Goal: Information Seeking & Learning: Learn about a topic

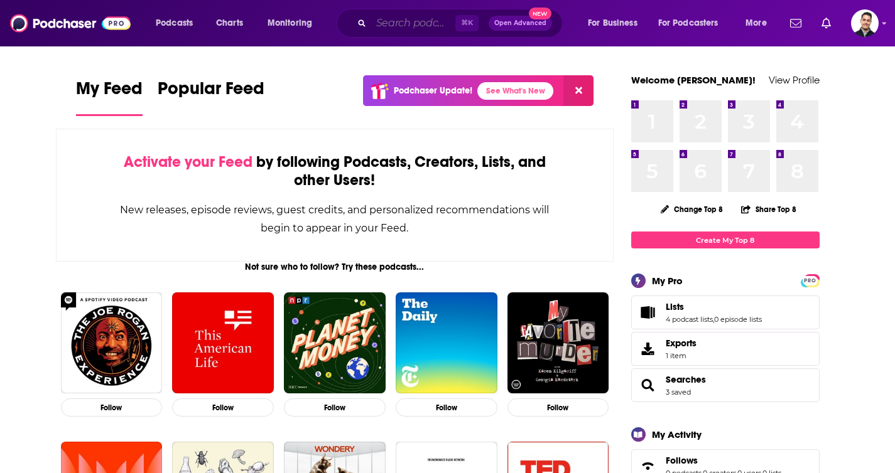
click at [409, 31] on input "Search podcasts, credits, & more..." at bounding box center [413, 23] width 84 height 20
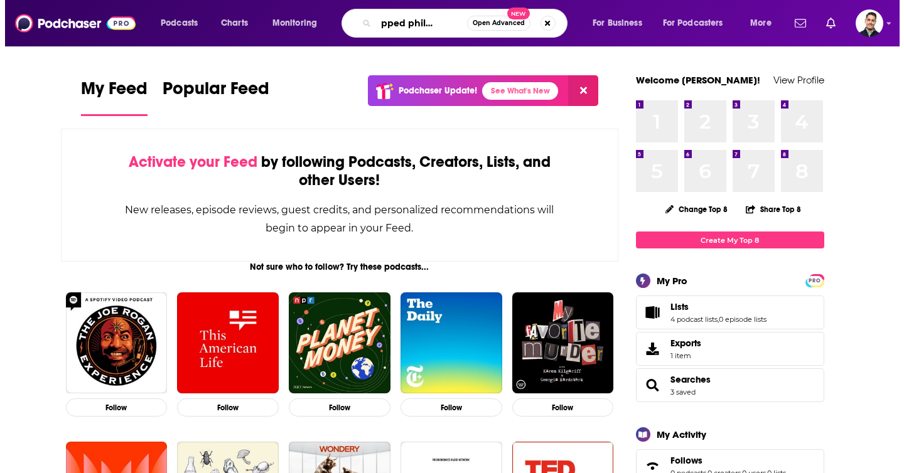
scroll to position [0, 27]
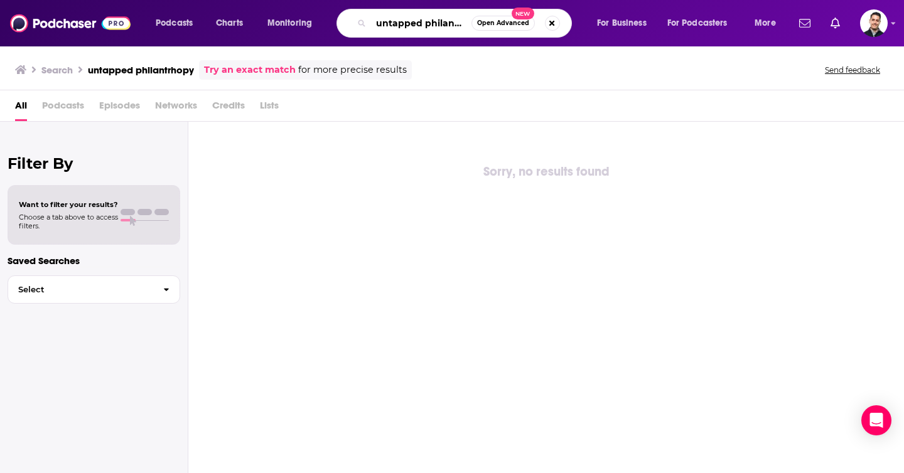
click at [392, 22] on input "untapped philantrhopy" at bounding box center [421, 23] width 100 height 20
paste input "Select Untapped Philanthr"
drag, startPoint x: 410, startPoint y: 24, endPoint x: 347, endPoint y: 18, distance: 63.7
click at [343, 24] on div "Select Untapped Philanthropy Open Advanced New" at bounding box center [454, 23] width 235 height 29
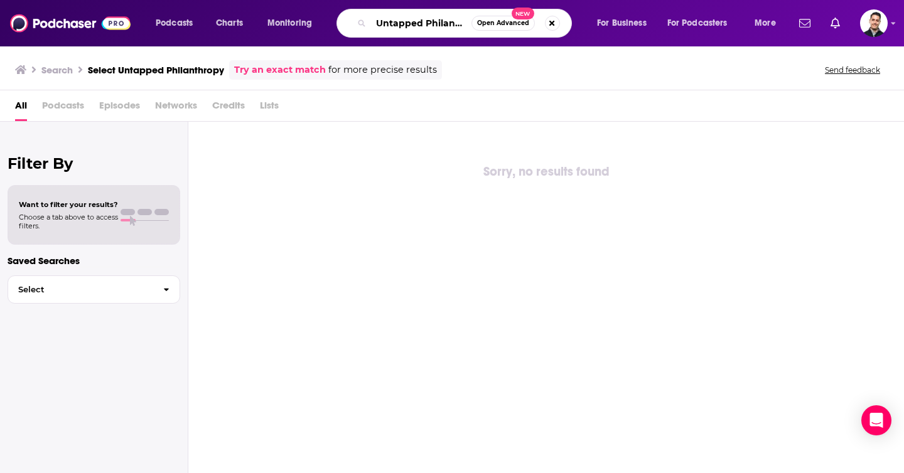
type input "Untapped Philanthropy"
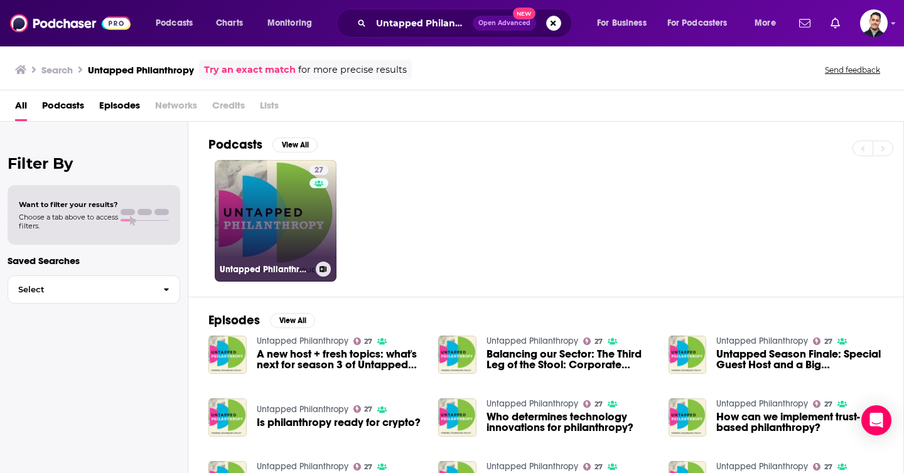
click at [235, 217] on link "27 Untapped Philanthropy" at bounding box center [276, 221] width 122 height 122
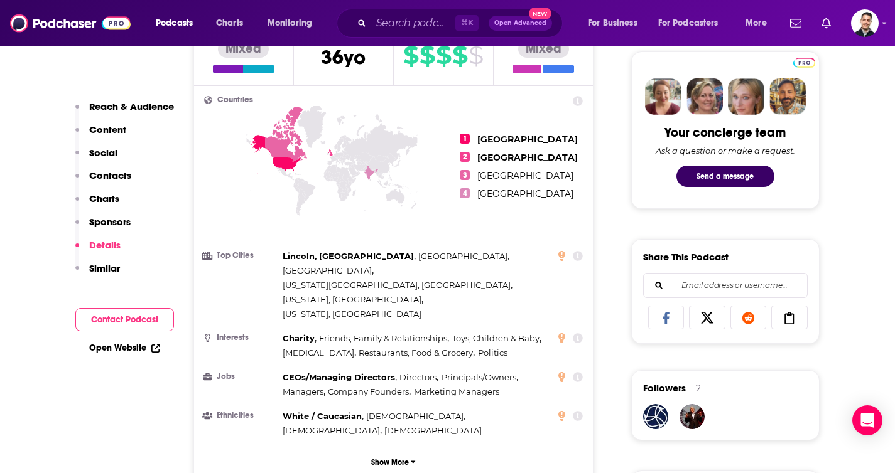
scroll to position [131, 0]
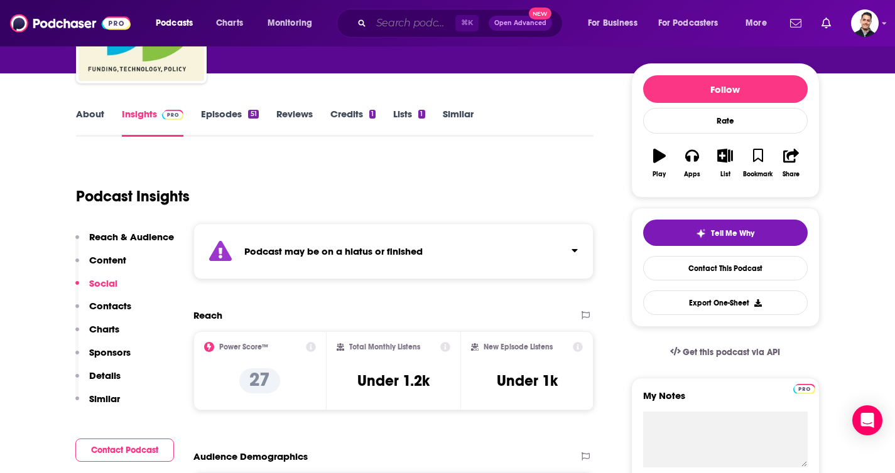
click at [415, 33] on input "Search podcasts, credits, & more..." at bounding box center [413, 23] width 84 height 20
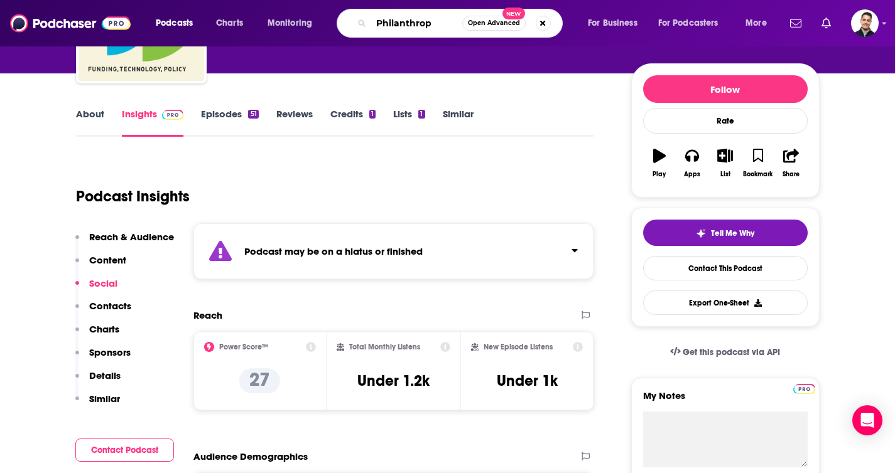
type input "Philanthropy"
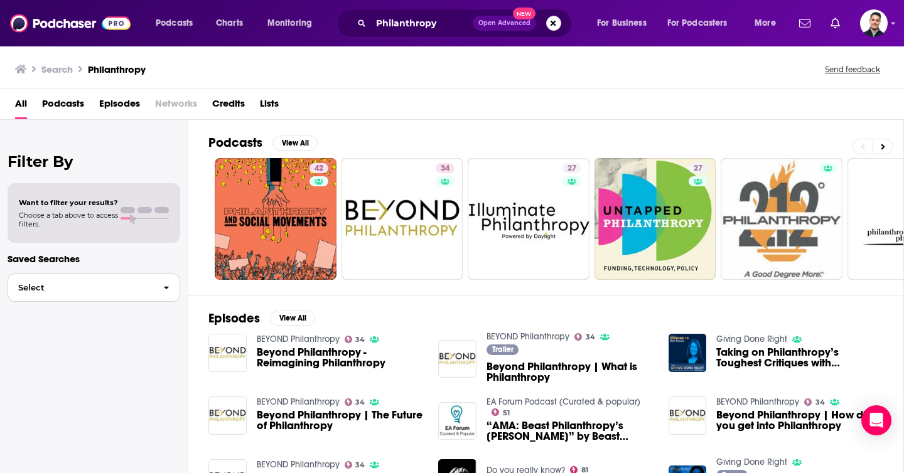
click at [143, 284] on span "Select" at bounding box center [80, 288] width 145 height 8
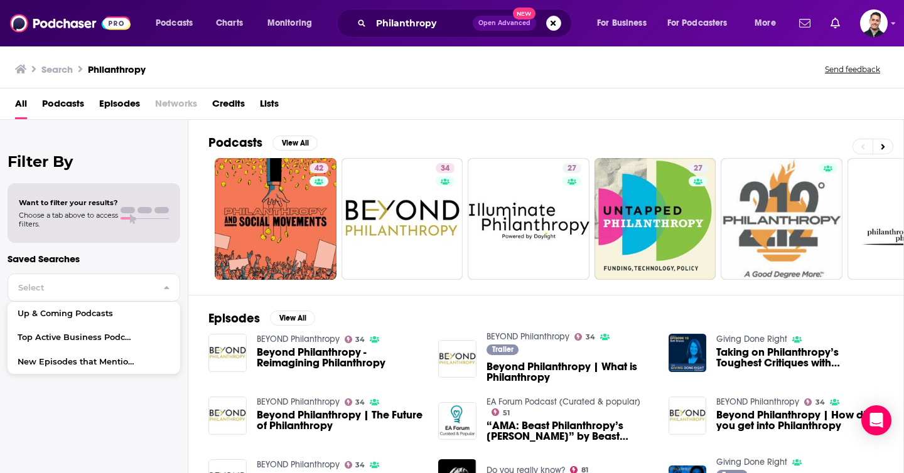
click at [139, 141] on div "Filter By Want to filter your results? Choose a tab above to access filters. Sa…" at bounding box center [94, 356] width 188 height 473
click at [311, 141] on button "View All" at bounding box center [295, 143] width 45 height 15
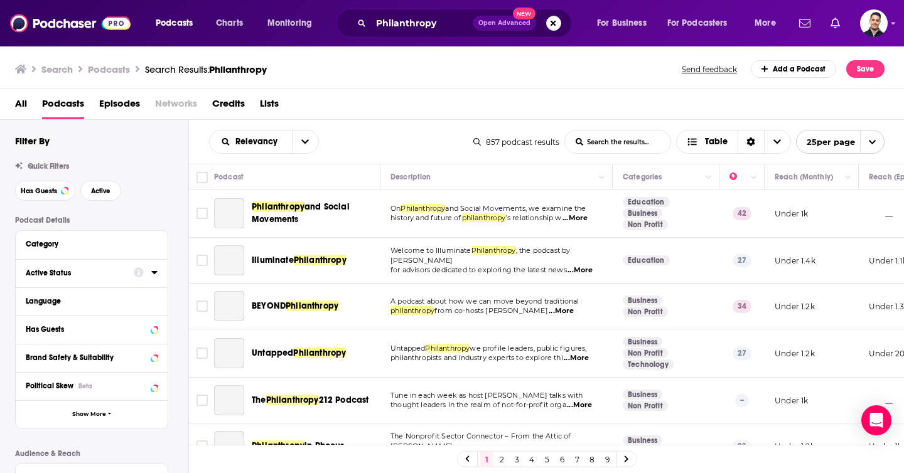
click at [144, 274] on div at bounding box center [146, 273] width 24 height 16
click at [154, 274] on icon at bounding box center [154, 272] width 6 height 3
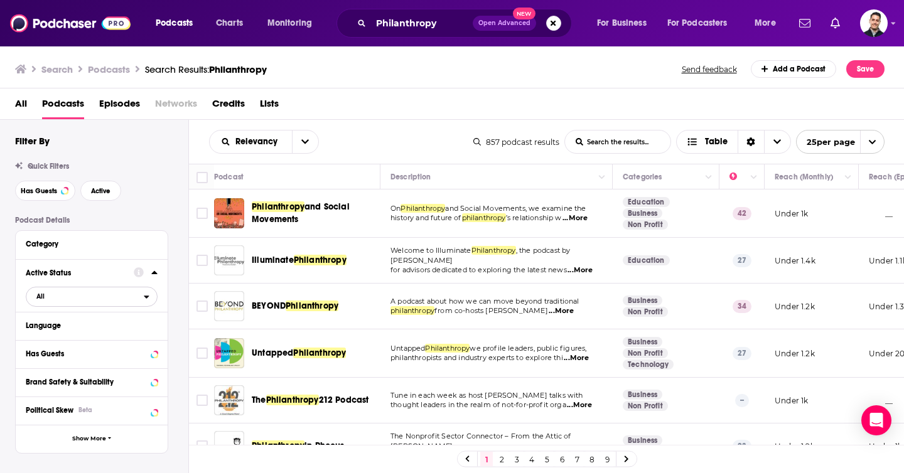
click at [46, 305] on span "All" at bounding box center [84, 296] width 117 height 16
click at [75, 336] on span "Active" at bounding box center [65, 338] width 67 height 7
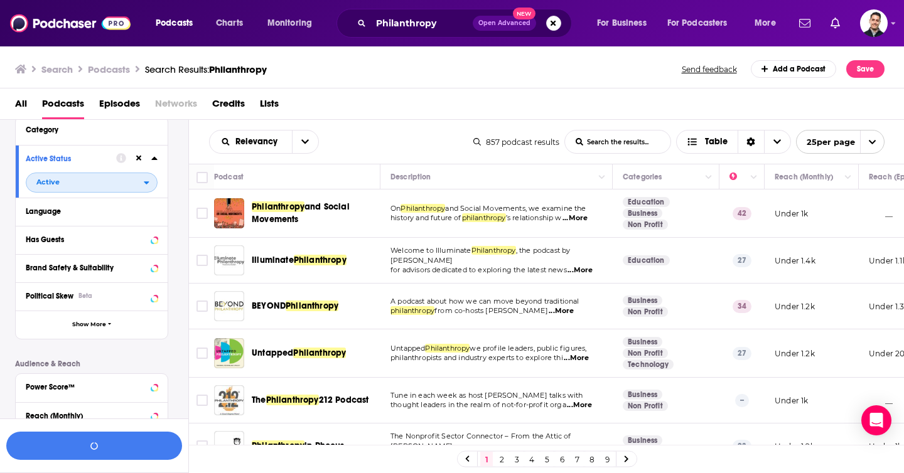
scroll to position [161, 0]
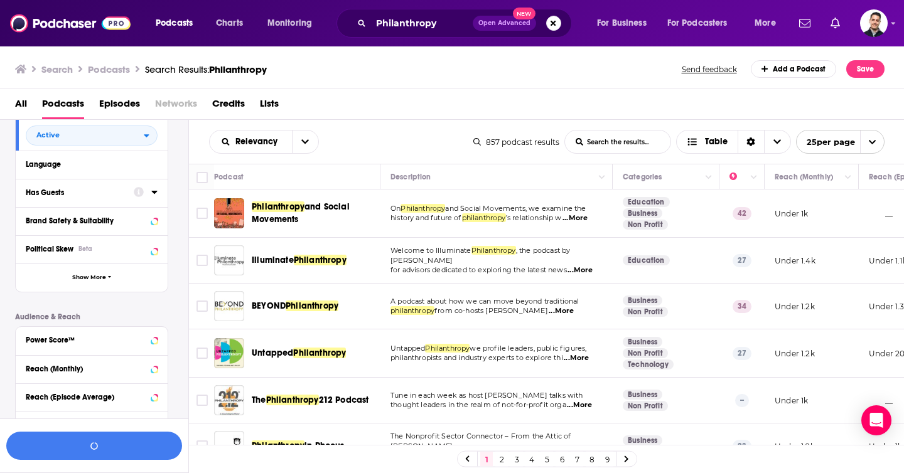
click at [105, 193] on div "Has Guests" at bounding box center [76, 192] width 100 height 9
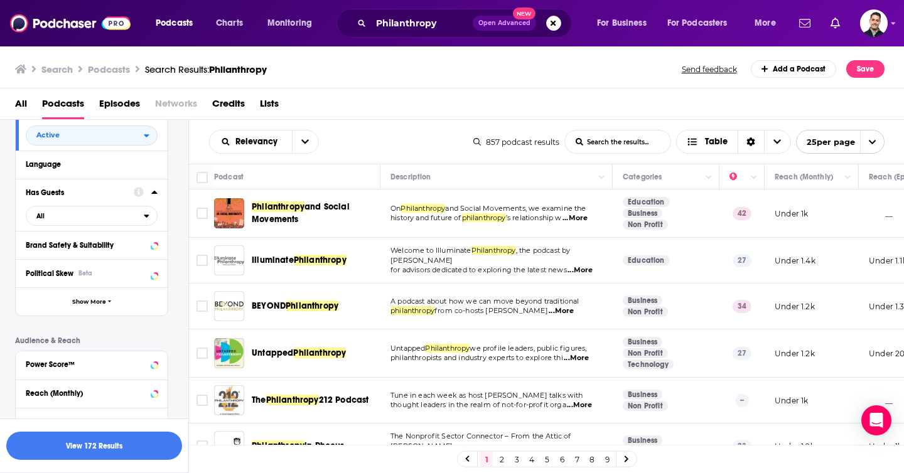
click at [157, 196] on div "Has Guests All" at bounding box center [92, 205] width 152 height 53
click at [91, 221] on span "All" at bounding box center [84, 216] width 117 height 16
click at [94, 259] on span "Has guests" at bounding box center [68, 257] width 73 height 7
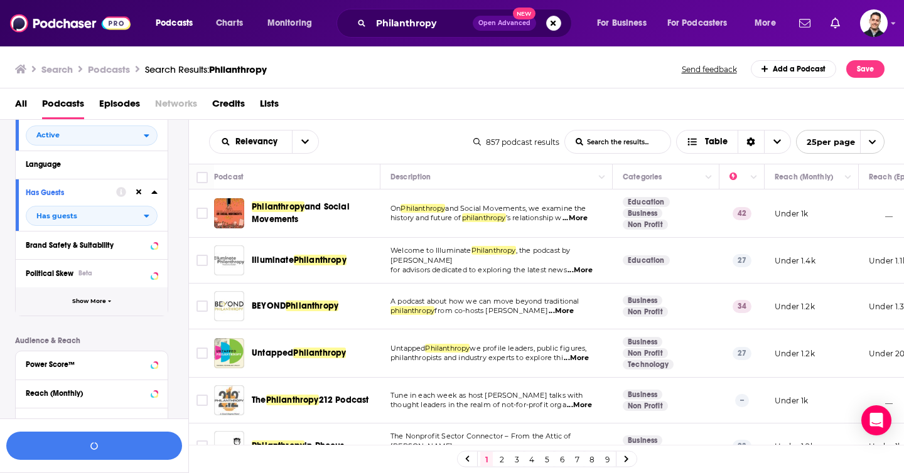
click at [100, 305] on span "Show More" at bounding box center [89, 301] width 34 height 7
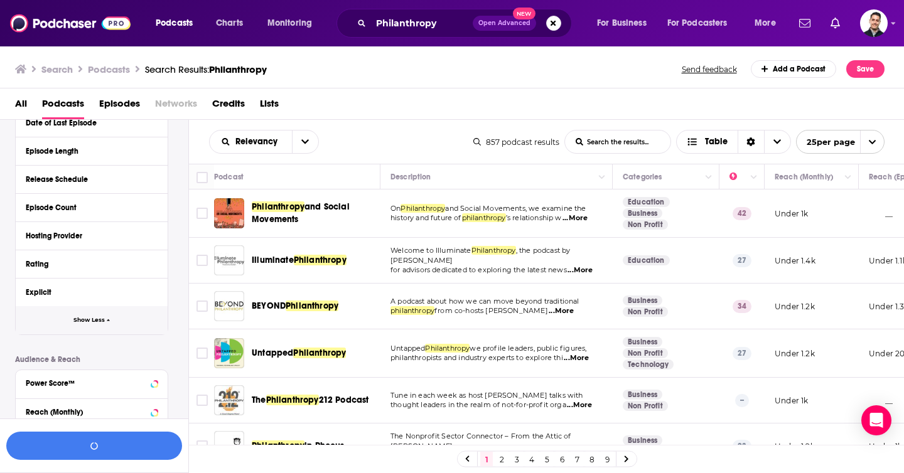
scroll to position [453, 0]
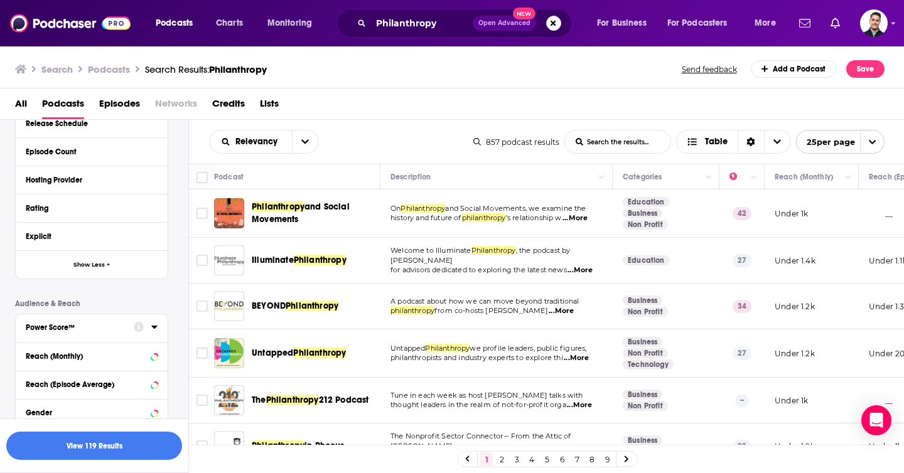
click at [113, 325] on button "Power Score™" at bounding box center [80, 328] width 108 height 16
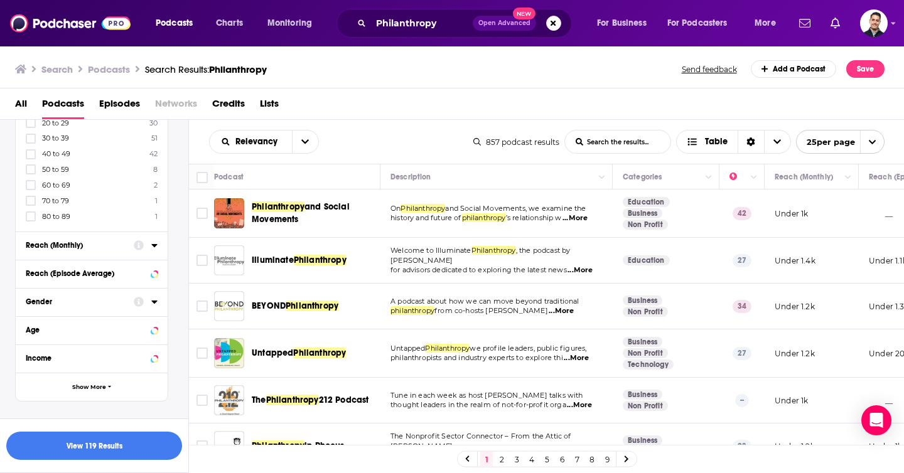
scroll to position [722, 0]
click at [32, 157] on icon at bounding box center [31, 156] width 8 height 8
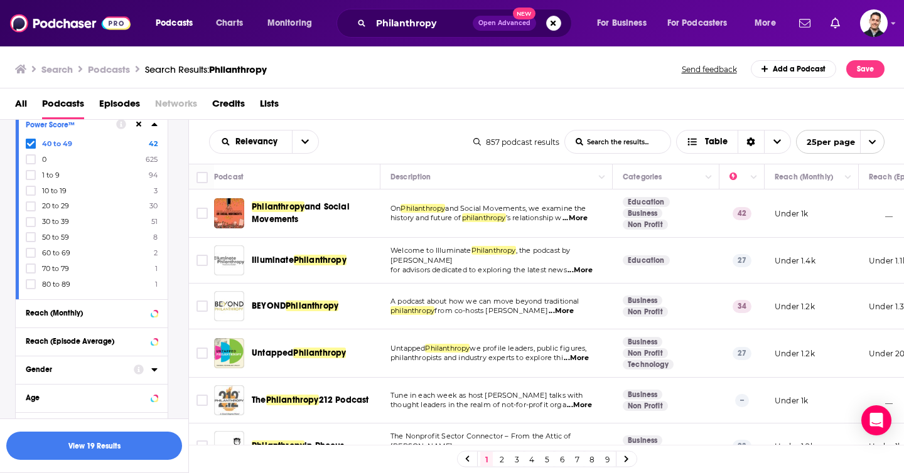
scroll to position [627, 0]
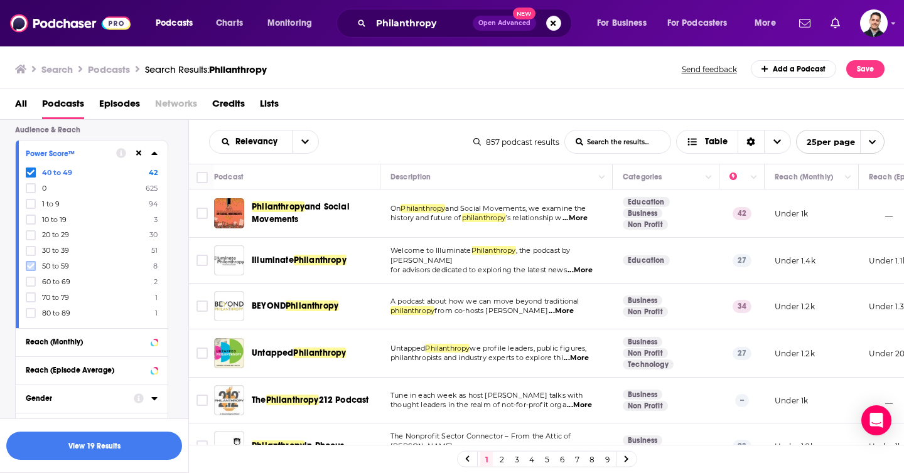
click at [33, 266] on icon at bounding box center [31, 267] width 8 height 6
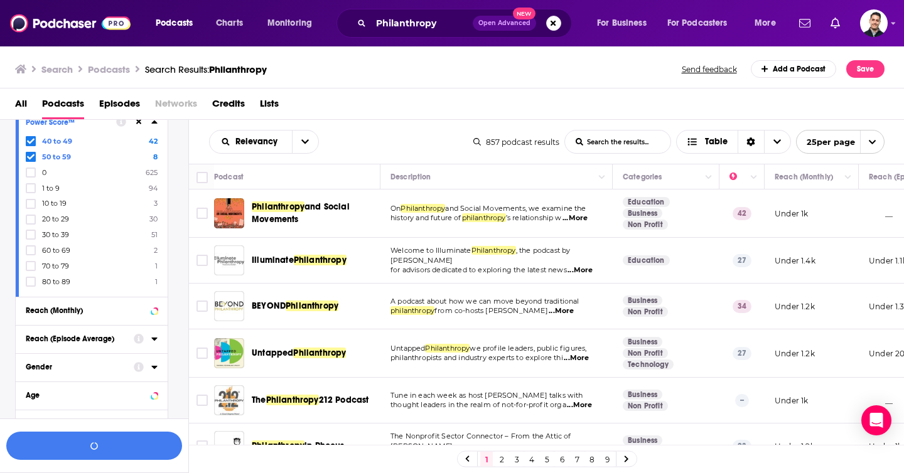
scroll to position [674, 0]
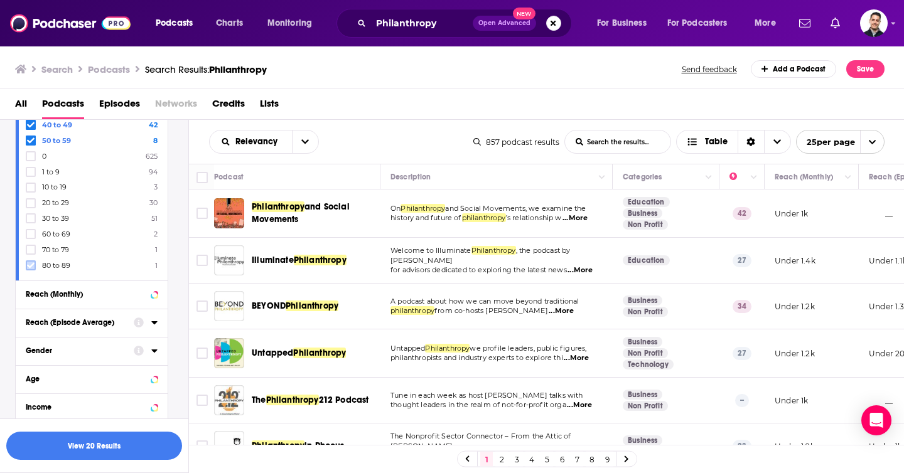
click at [33, 266] on icon at bounding box center [31, 266] width 8 height 8
click at [35, 247] on label at bounding box center [31, 250] width 10 height 10
click at [31, 264] on icon at bounding box center [31, 266] width 8 height 8
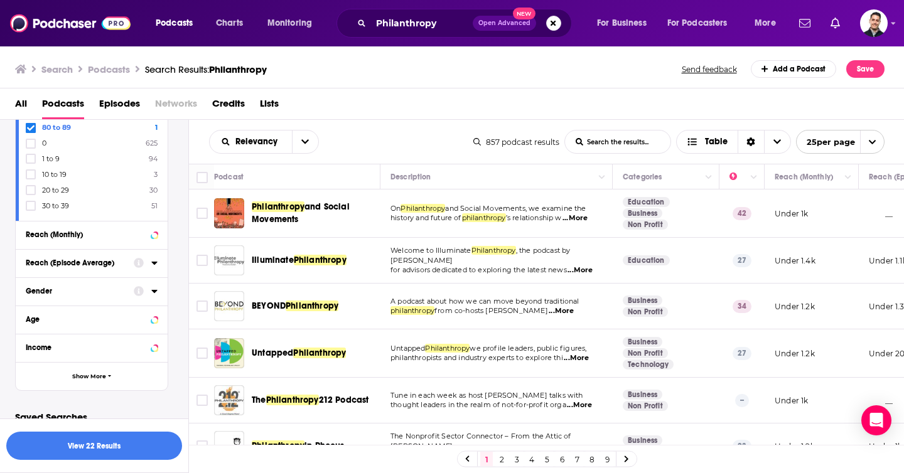
scroll to position [734, 0]
click at [105, 447] on button "View 22 Results" at bounding box center [94, 446] width 176 height 28
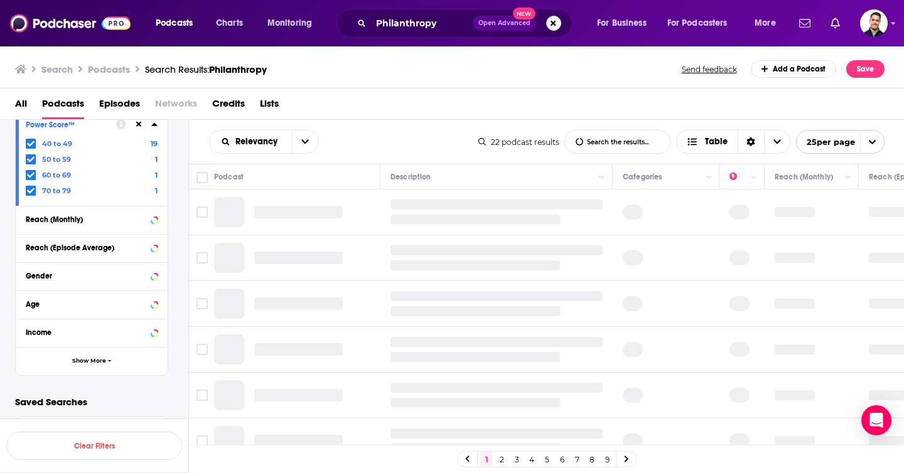
scroll to position [657, 0]
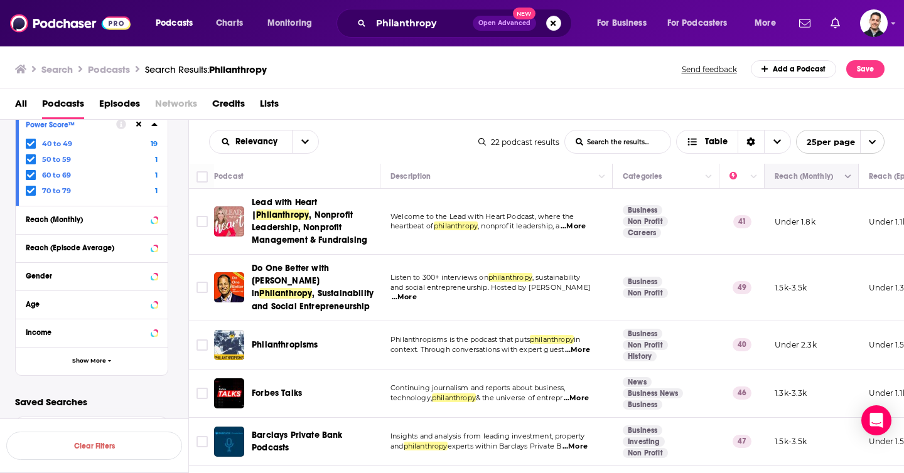
click at [846, 177] on icon "Column Actions" at bounding box center [848, 177] width 6 height 4
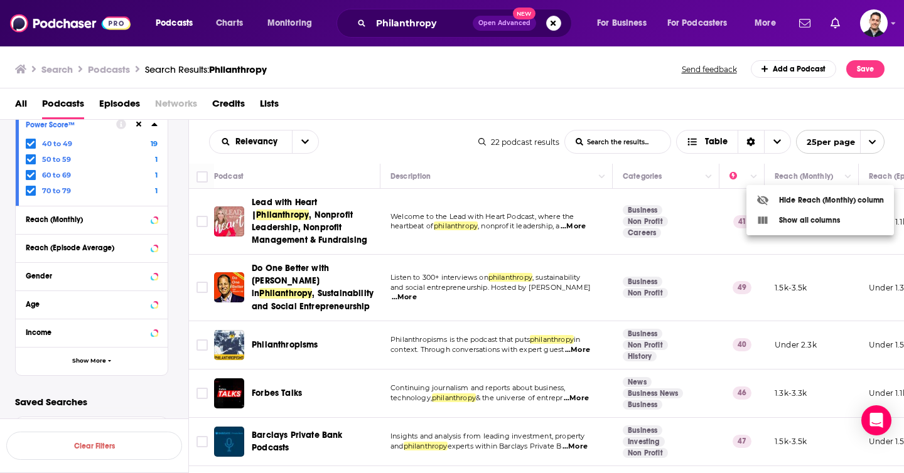
click at [846, 177] on div at bounding box center [452, 236] width 904 height 473
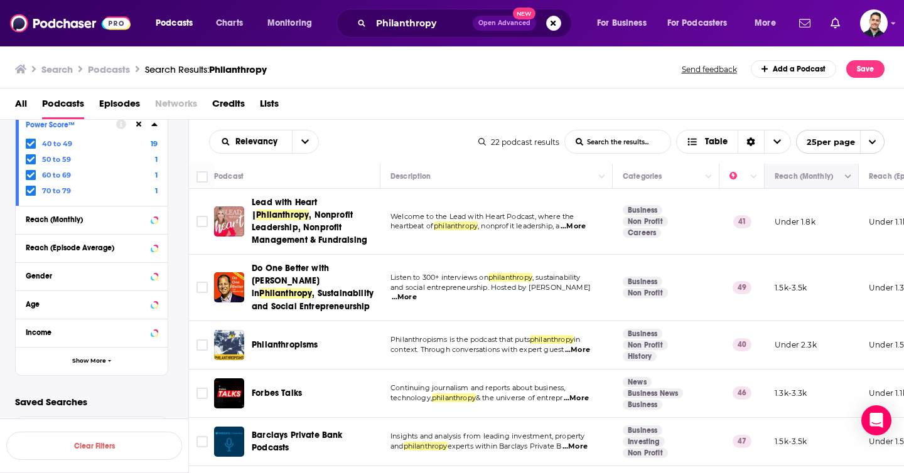
click at [831, 178] on button "Move" at bounding box center [810, 176] width 73 height 15
click at [820, 178] on button "Move" at bounding box center [810, 176] width 73 height 15
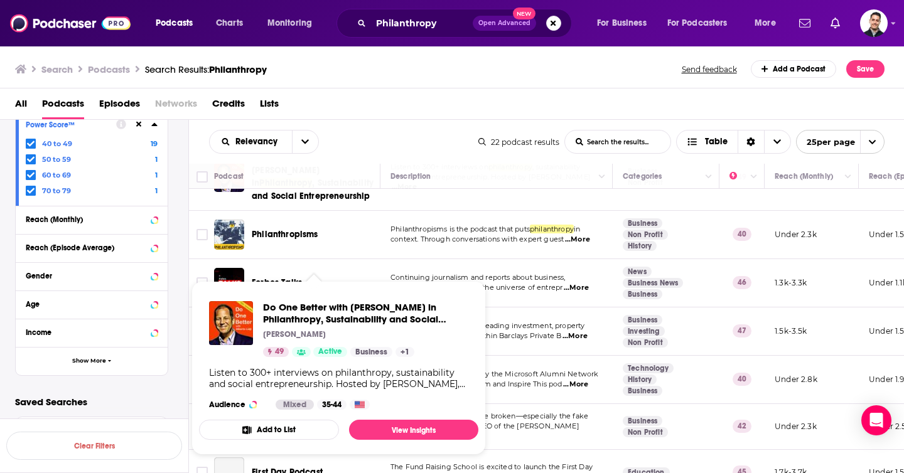
scroll to position [241, 0]
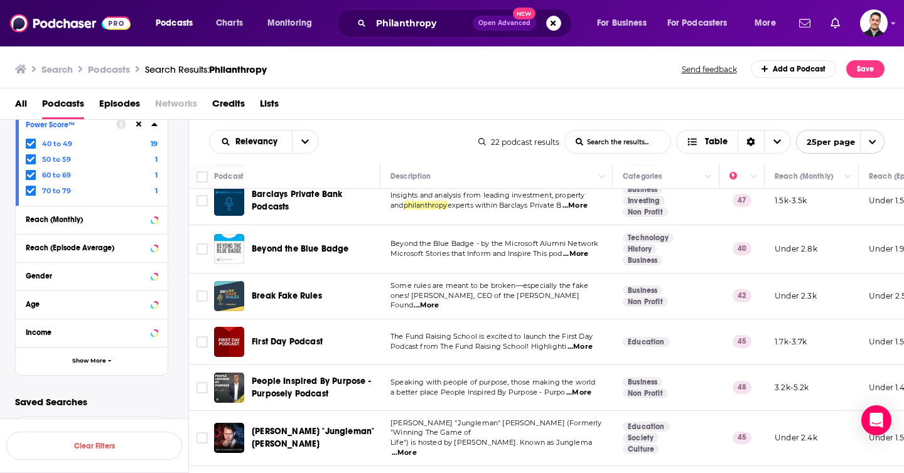
click at [585, 392] on span "...More" at bounding box center [578, 393] width 25 height 10
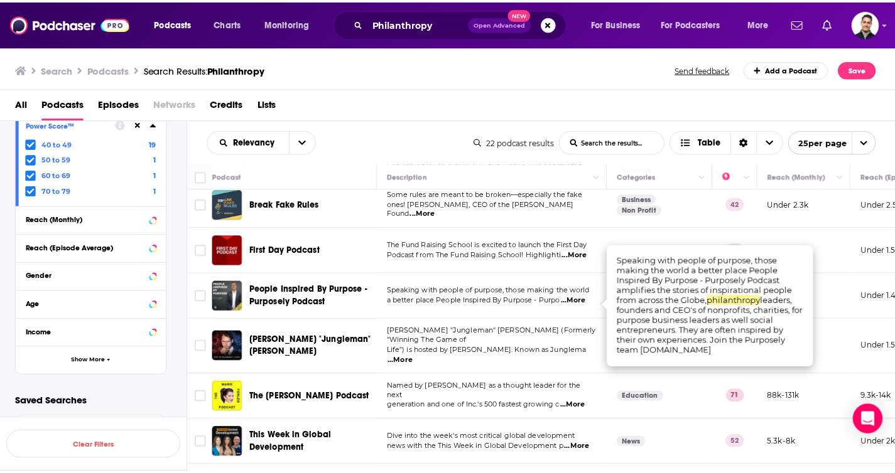
scroll to position [329, 0]
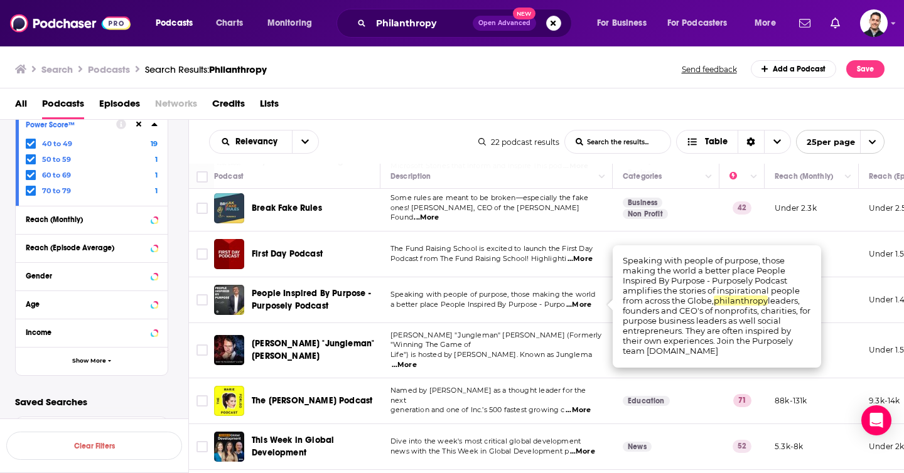
click at [311, 298] on div "Podcasts Charts Monitoring Philanthropy Open Advanced New For Business For Podc…" at bounding box center [452, 236] width 904 height 473
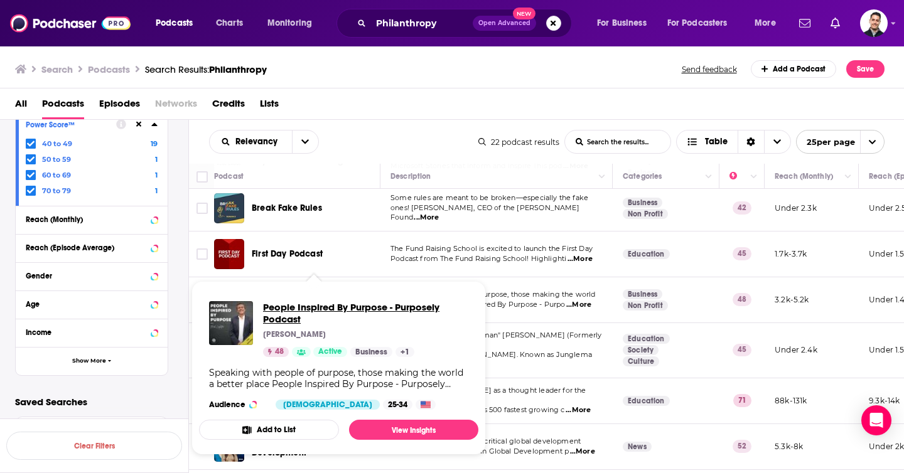
click at [276, 315] on span "People Inspired By Purpose - Purposely Podcast" at bounding box center [365, 313] width 205 height 24
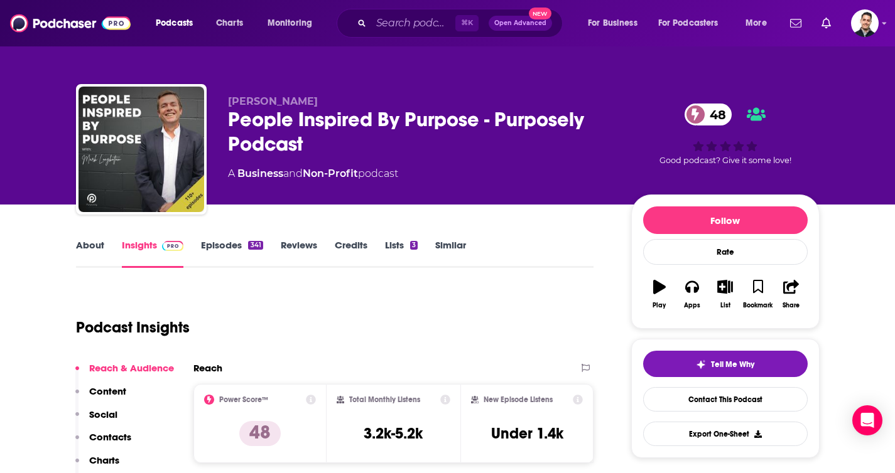
click at [212, 250] on link "Episodes 341" at bounding box center [232, 253] width 62 height 29
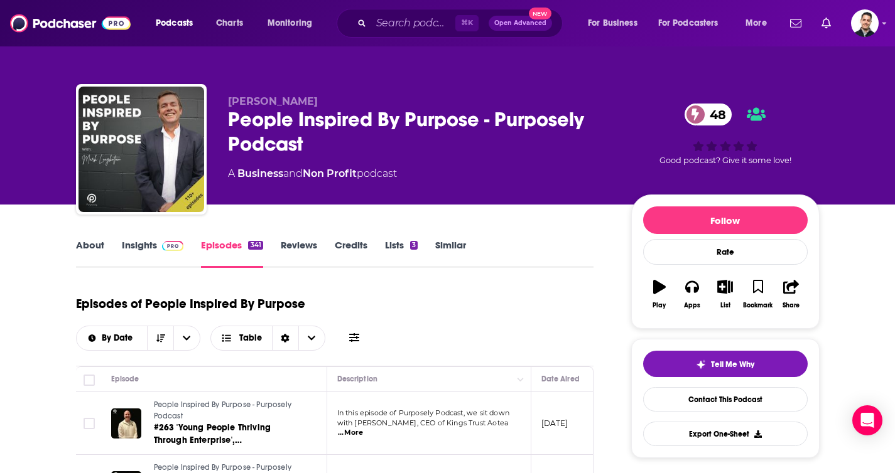
click at [308, 251] on link "Reviews" at bounding box center [299, 253] width 36 height 29
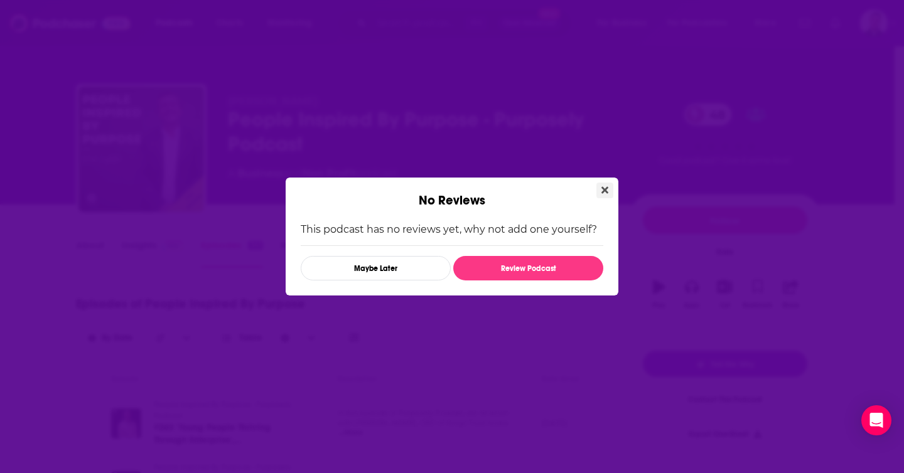
click at [609, 187] on button "Close" at bounding box center [604, 191] width 17 height 16
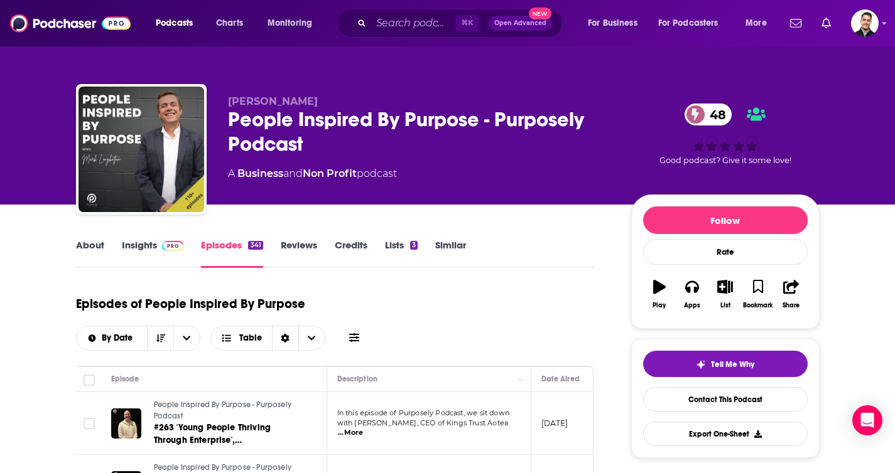
click at [399, 247] on link "Lists 3" at bounding box center [401, 253] width 33 height 29
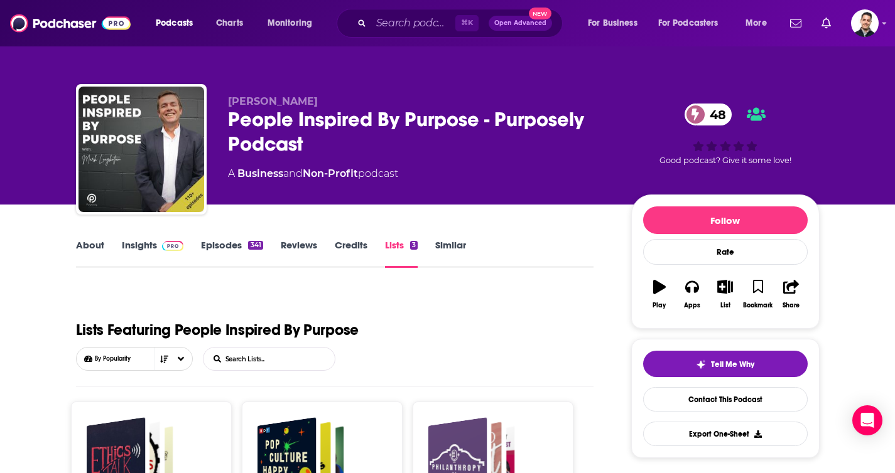
click at [307, 249] on link "Reviews" at bounding box center [299, 253] width 36 height 29
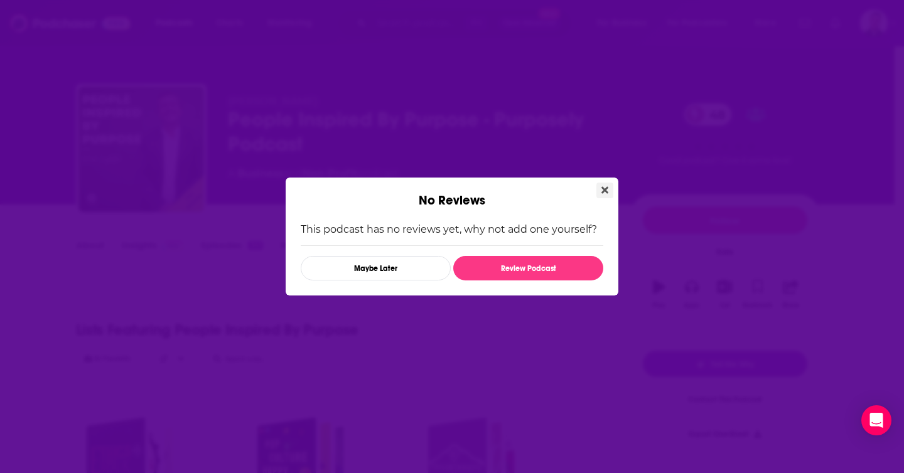
click at [603, 190] on icon "Close" at bounding box center [605, 190] width 7 height 7
